Goal: Task Accomplishment & Management: Manage account settings

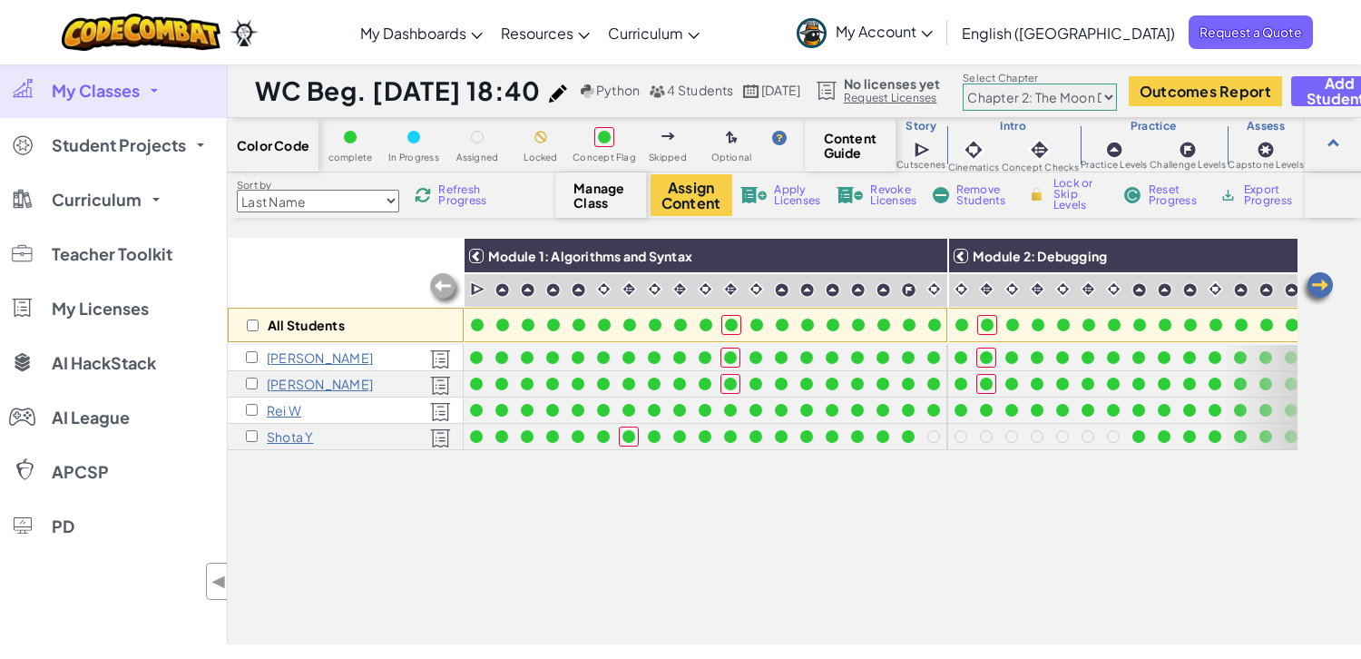
select select "5d8a57abe8919b28d5113af1"
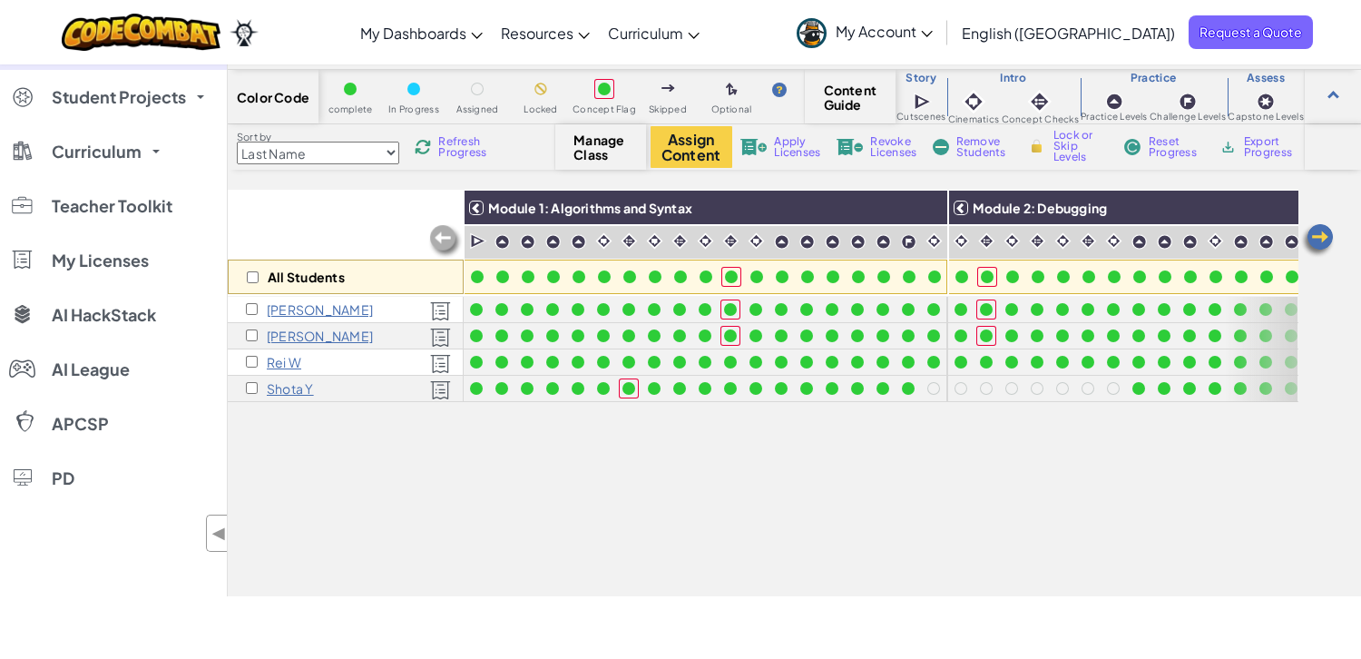
scroll to position [48, 0]
click at [1334, 223] on img at bounding box center [1317, 240] width 36 height 36
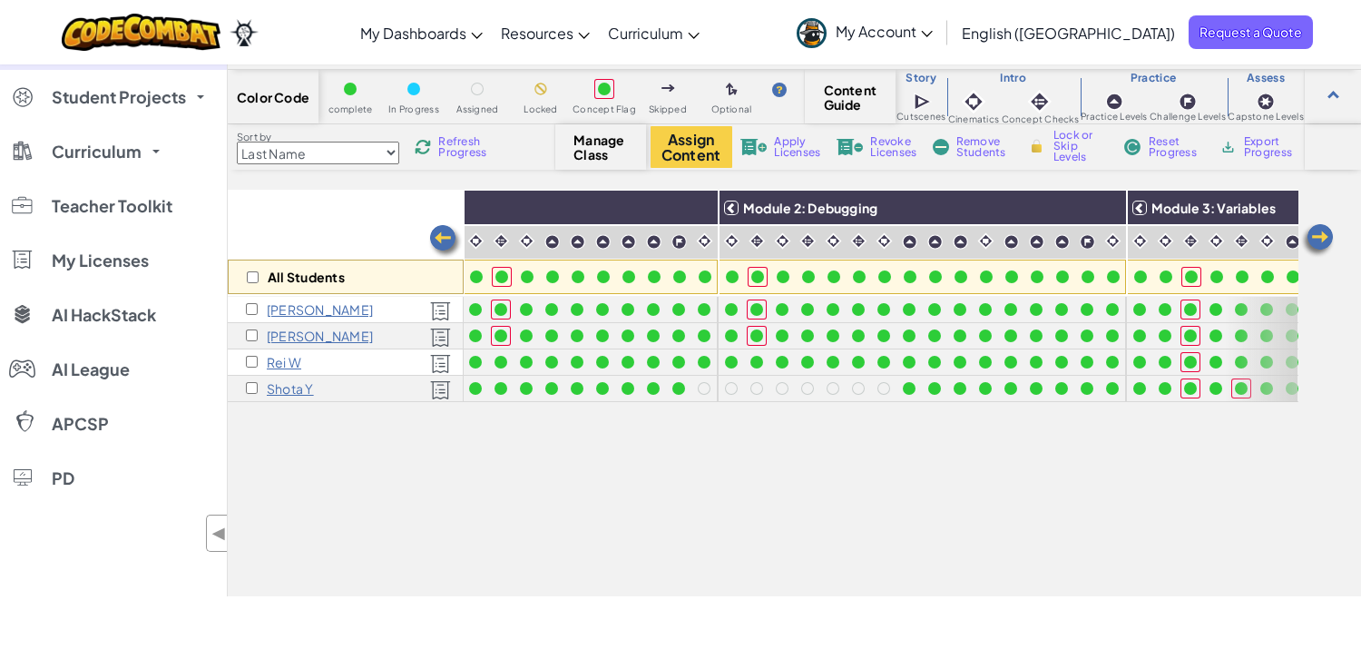
scroll to position [0, 362]
